Goal: Find contact information: Find contact information

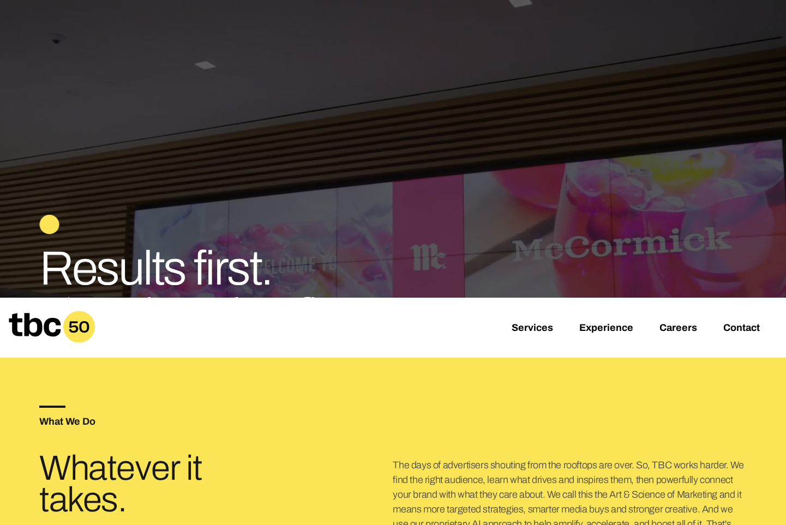
scroll to position [189, 0]
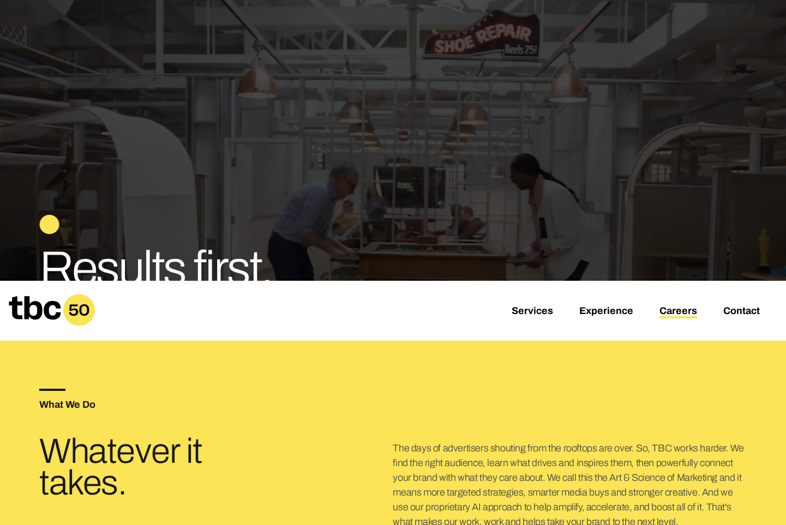
click at [679, 313] on link "Careers" at bounding box center [679, 312] width 38 height 13
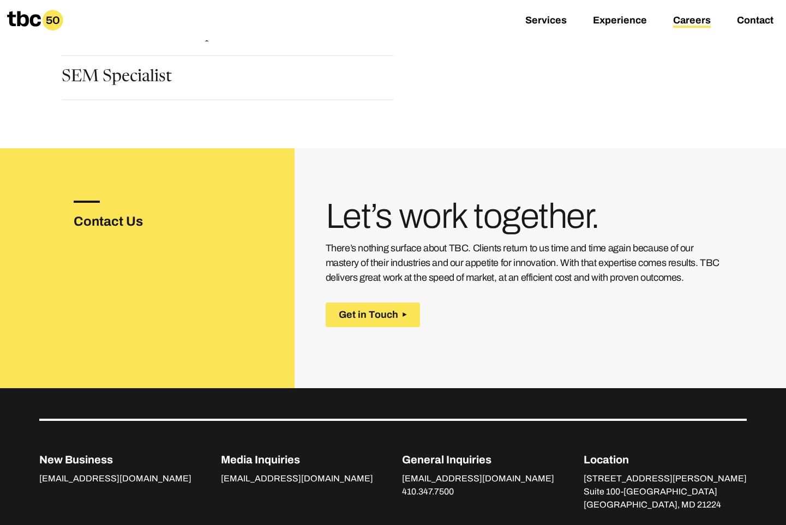
scroll to position [418, 0]
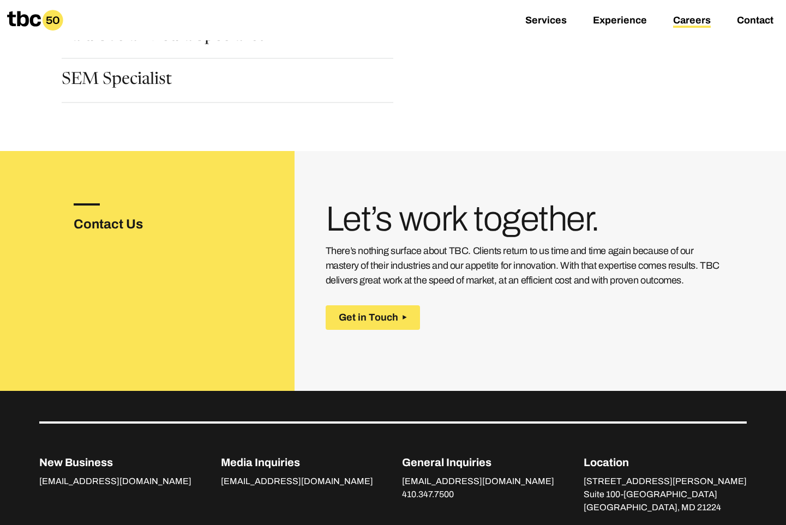
click at [114, 220] on h3 "Contact Us" at bounding box center [126, 224] width 105 height 20
click at [119, 227] on h3 "Contact Us" at bounding box center [126, 224] width 105 height 20
click at [137, 226] on h3 "Contact Us" at bounding box center [126, 224] width 105 height 20
click at [96, 224] on h3 "Contact Us" at bounding box center [126, 224] width 105 height 20
click at [79, 225] on h3 "Contact Us" at bounding box center [126, 224] width 105 height 20
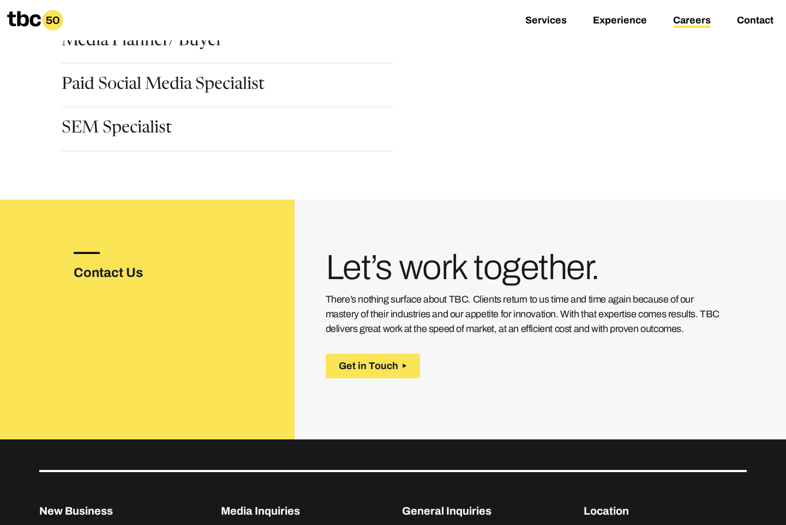
scroll to position [381, 0]
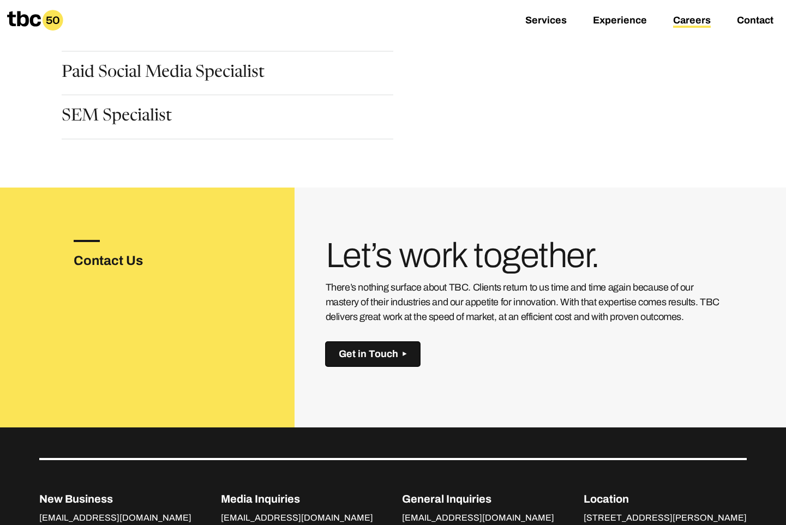
click at [375, 357] on span "Get in Touch" at bounding box center [368, 354] width 59 height 11
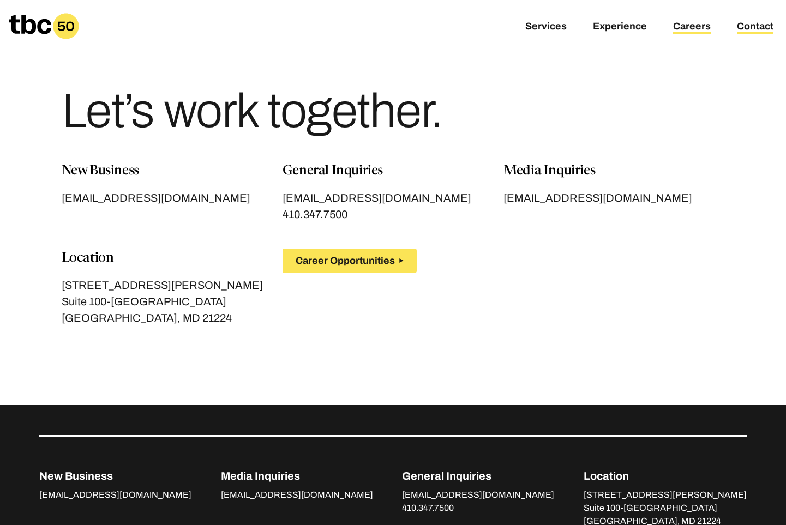
click at [693, 27] on link "Careers" at bounding box center [692, 27] width 38 height 13
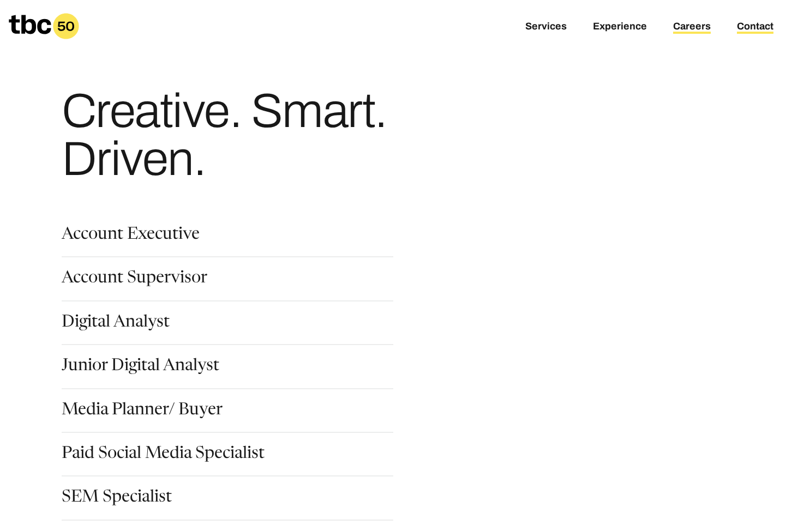
click at [750, 26] on link "Contact" at bounding box center [755, 27] width 37 height 13
